Goal: Information Seeking & Learning: Learn about a topic

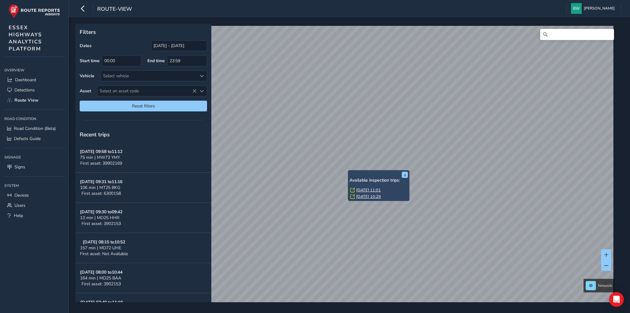
click at [374, 190] on link "Thu, 25 Sep, 11:01" at bounding box center [368, 190] width 25 height 6
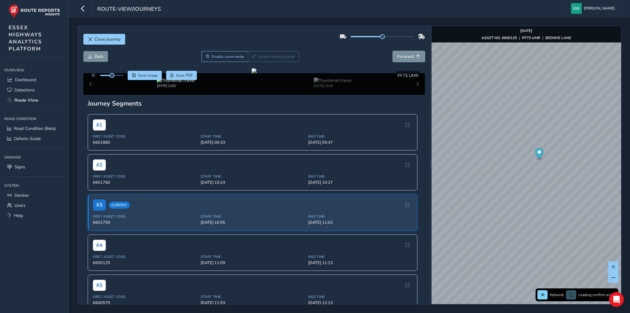
click at [398, 57] on span "Forward" at bounding box center [406, 57] width 16 height 6
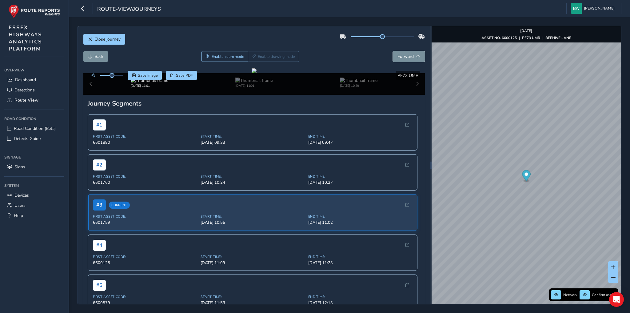
click at [398, 57] on span "Forward" at bounding box center [406, 57] width 16 height 6
click at [98, 59] on span "Back" at bounding box center [98, 57] width 9 height 6
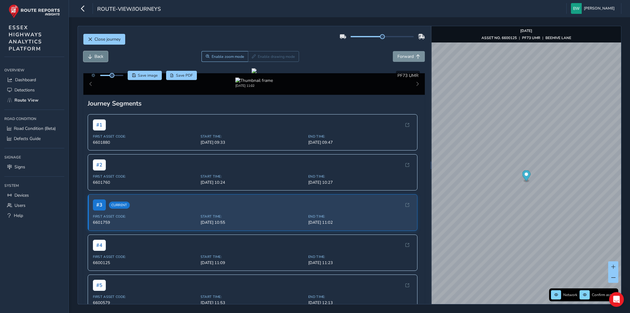
click at [98, 59] on span "Back" at bounding box center [98, 57] width 9 height 6
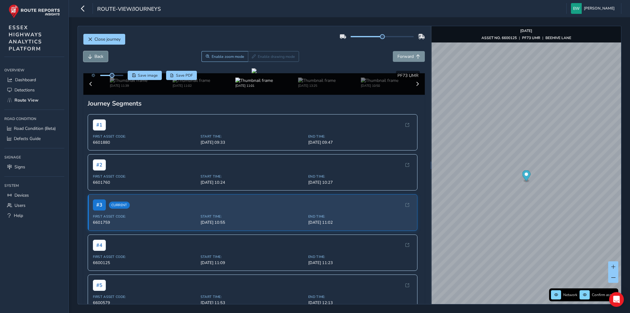
click at [98, 59] on span "Back" at bounding box center [98, 57] width 9 height 6
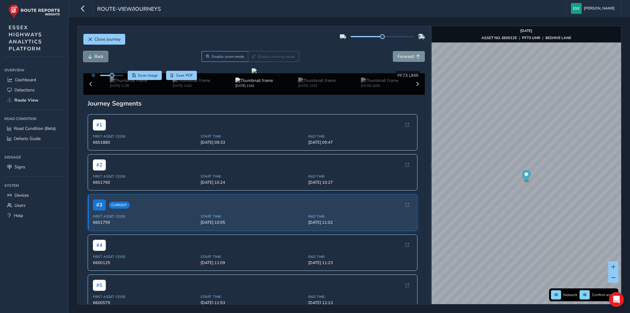
click at [98, 59] on span "Back" at bounding box center [98, 57] width 9 height 6
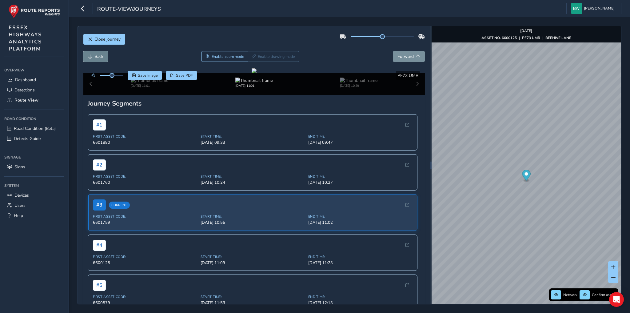
click at [98, 59] on span "Back" at bounding box center [98, 57] width 9 height 6
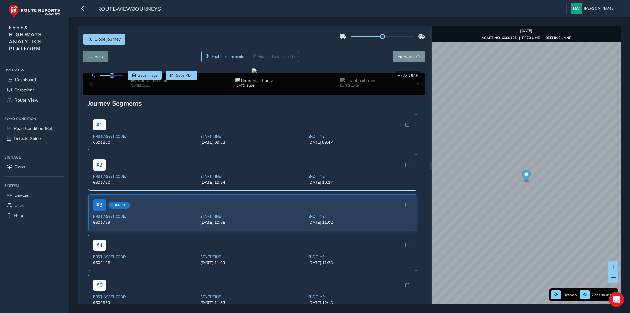
click at [98, 59] on span "Back" at bounding box center [98, 57] width 9 height 6
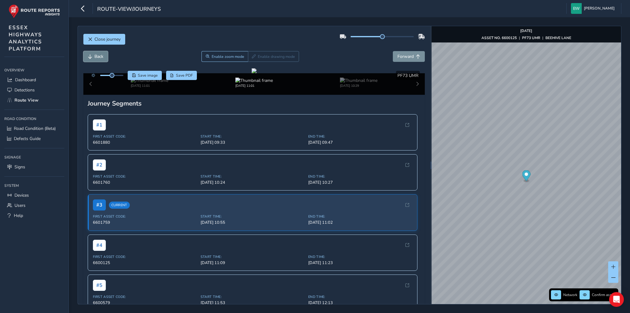
click at [98, 59] on span "Back" at bounding box center [98, 57] width 9 height 6
click at [407, 54] on span "Forward" at bounding box center [406, 57] width 16 height 6
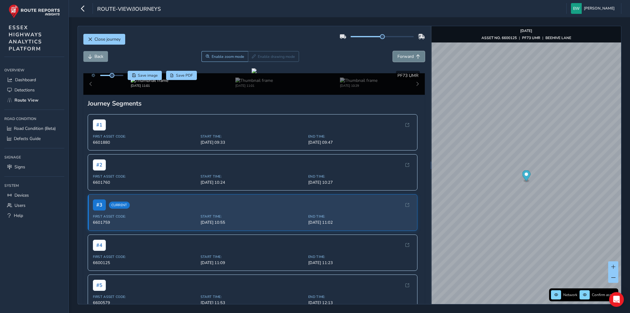
click at [407, 54] on span "Forward" at bounding box center [406, 57] width 16 height 6
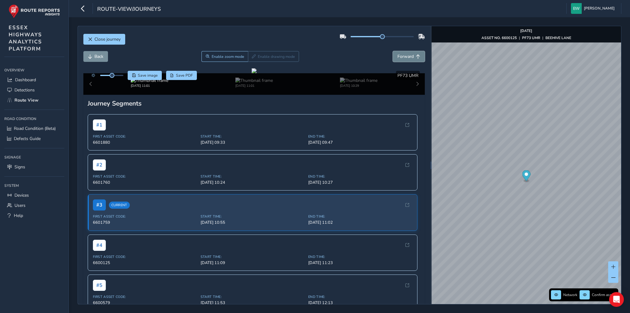
click at [407, 54] on span "Forward" at bounding box center [406, 57] width 16 height 6
click at [416, 54] on span "Forward" at bounding box center [418, 56] width 4 height 4
